Goal: Information Seeking & Learning: Learn about a topic

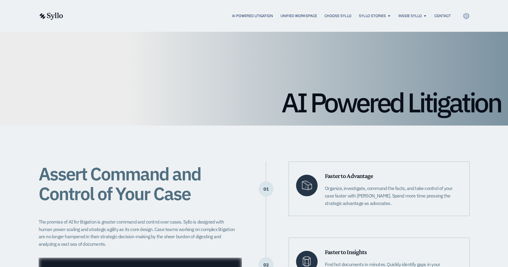
click at [374, 101] on h1 "AI Powered Litigation" at bounding box center [253, 102] width 493 height 27
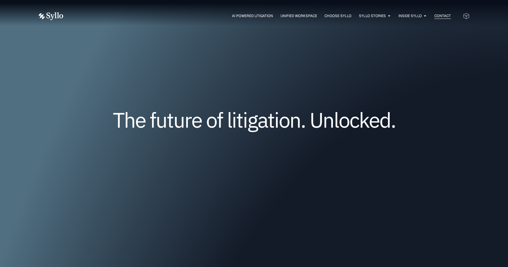
click at [443, 16] on span "Contact" at bounding box center [442, 15] width 16 height 5
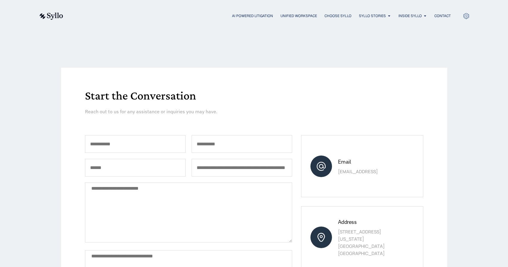
click at [475, 116] on div "Start the Conversation Reach out to us for any assistance or inquiries you may …" at bounding box center [254, 215] width 508 height 367
click at [52, 15] on img at bounding box center [51, 16] width 25 height 7
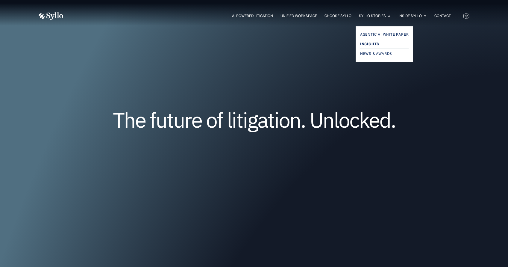
click at [368, 43] on span "Insights" at bounding box center [369, 43] width 19 height 7
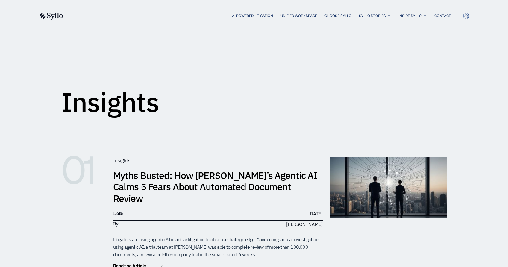
click at [304, 18] on span "Unified Workspace" at bounding box center [298, 15] width 36 height 5
